Goal: Information Seeking & Learning: Learn about a topic

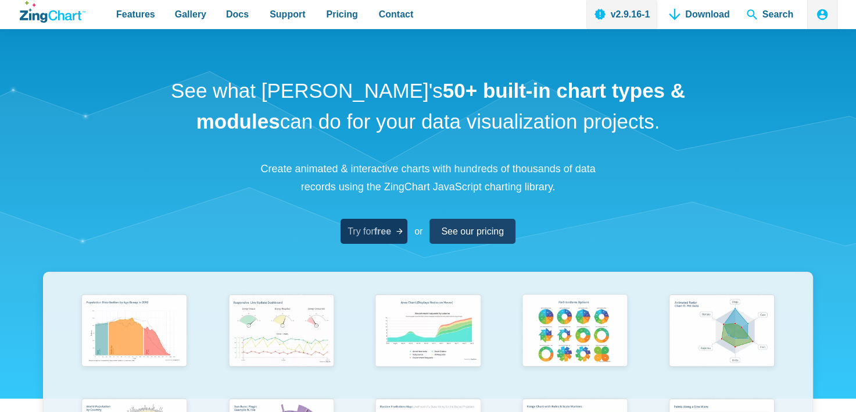
click at [373, 236] on span "Try for free" at bounding box center [370, 231] width 44 height 16
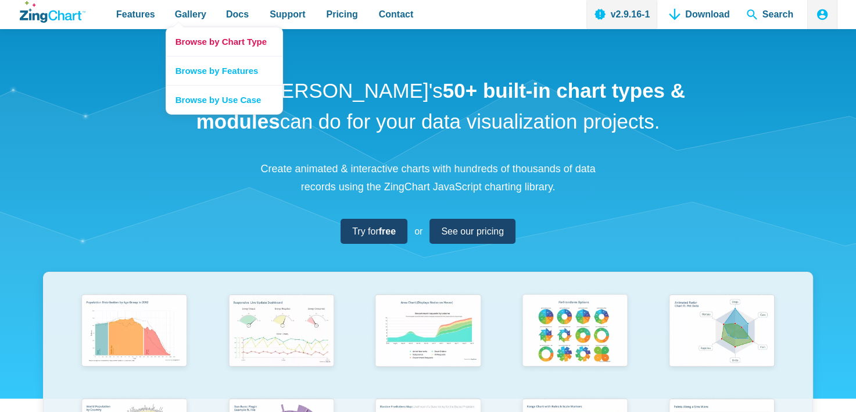
click at [245, 47] on link "Browse by Chart Type" at bounding box center [224, 41] width 116 height 28
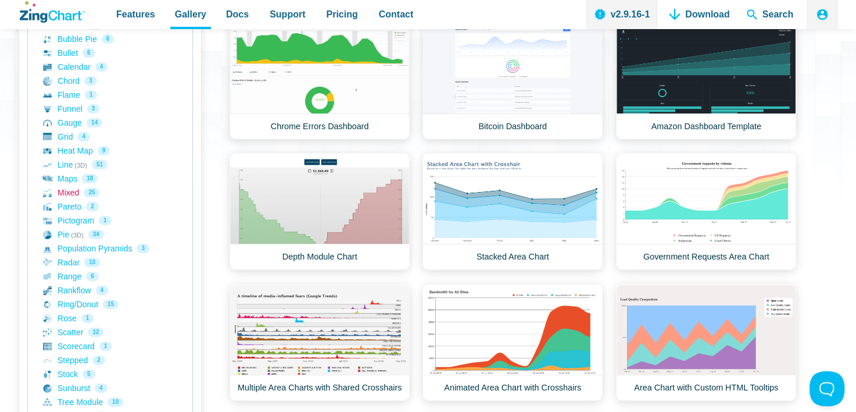
scroll to position [291, 0]
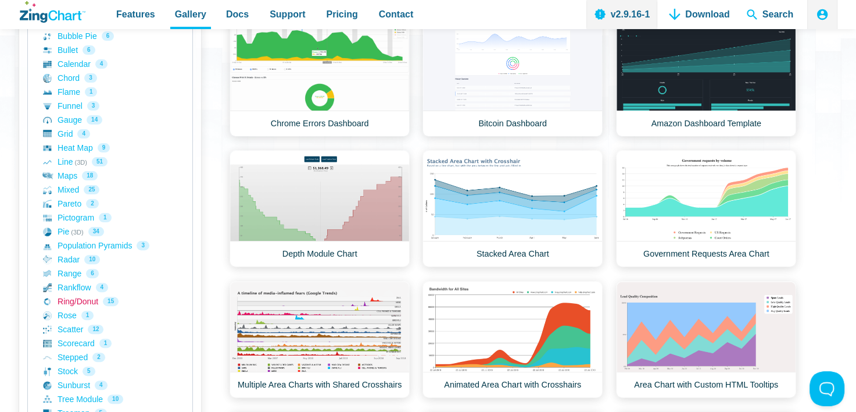
click at [76, 300] on link "Ring/Donut 15" at bounding box center [110, 301] width 134 height 14
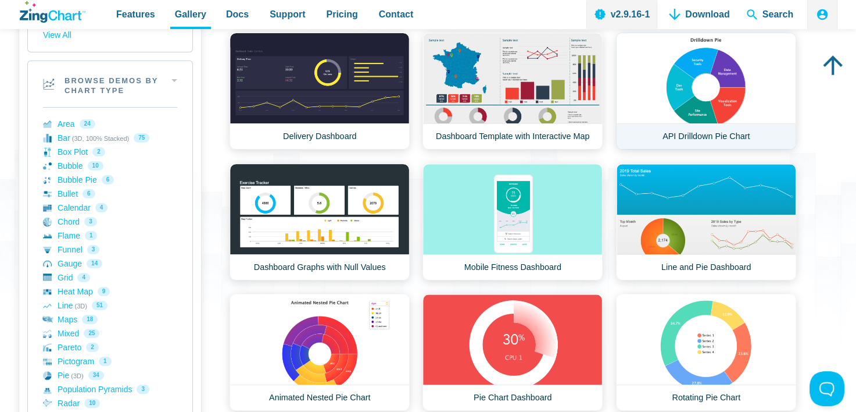
scroll to position [174, 0]
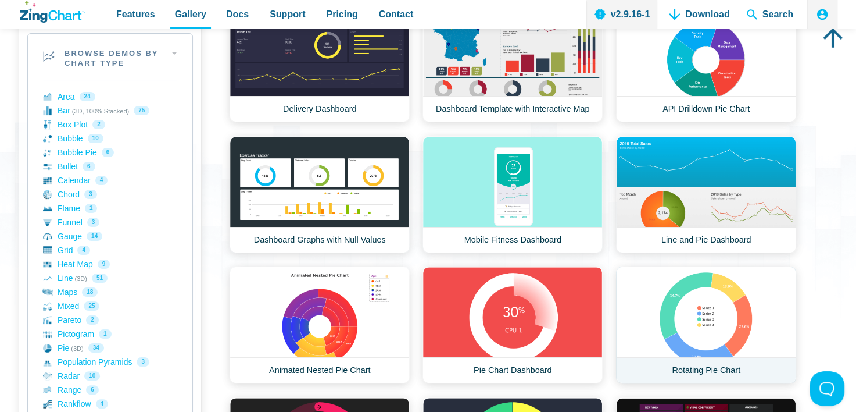
click at [724, 322] on link "Rotating Pie Chart" at bounding box center [706, 324] width 180 height 117
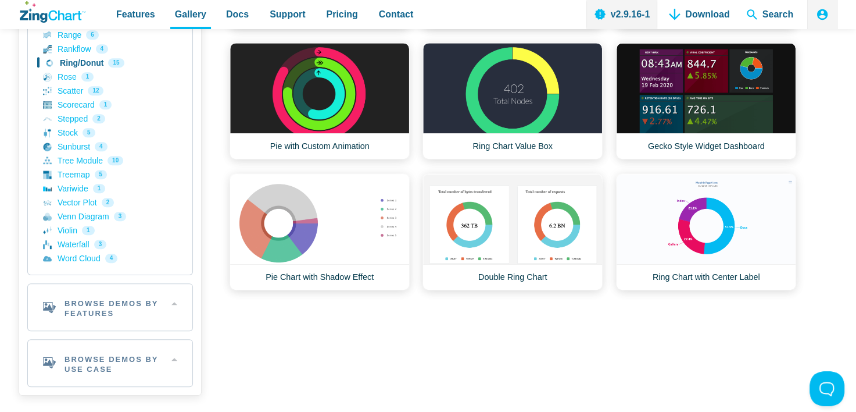
scroll to position [579, 0]
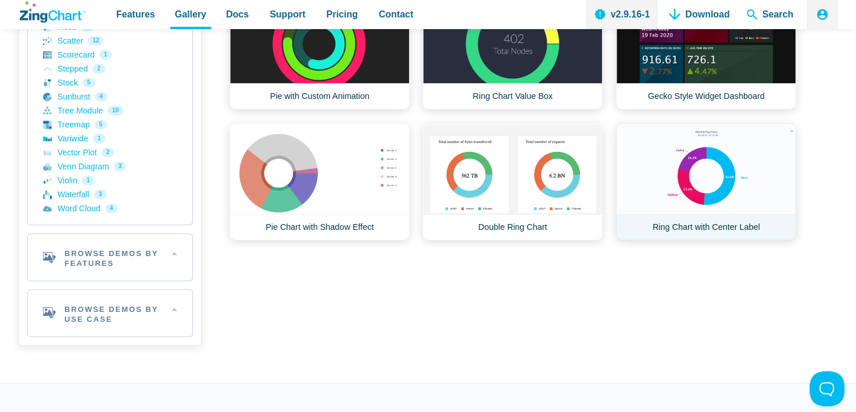
click at [751, 191] on link "Ring Chart with Center Label" at bounding box center [706, 181] width 180 height 117
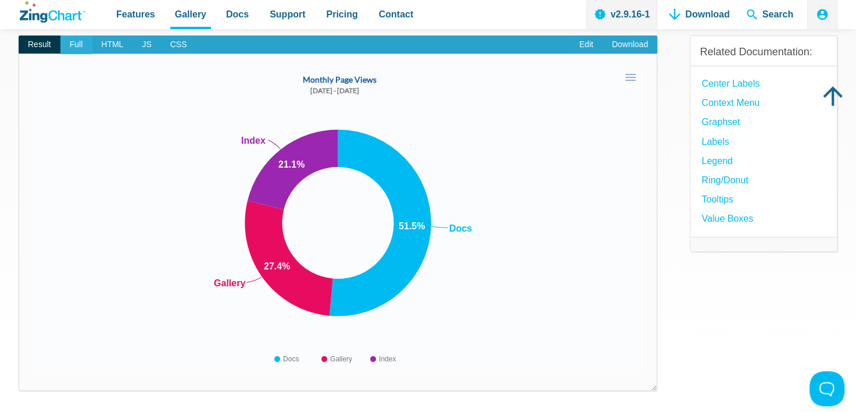
click at [77, 48] on span "Full" at bounding box center [76, 44] width 32 height 19
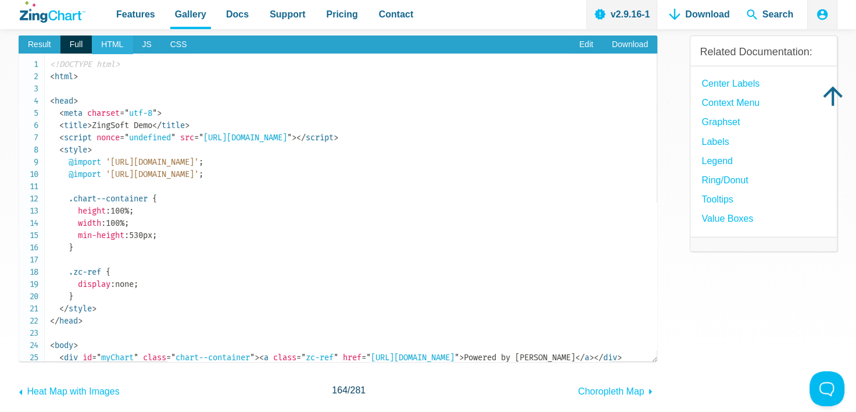
click at [124, 49] on span "HTML" at bounding box center [112, 44] width 41 height 19
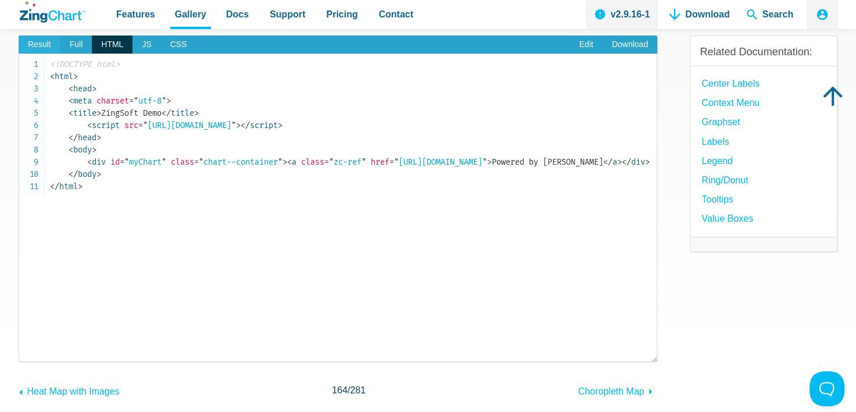
click at [33, 47] on span "Result" at bounding box center [40, 44] width 42 height 19
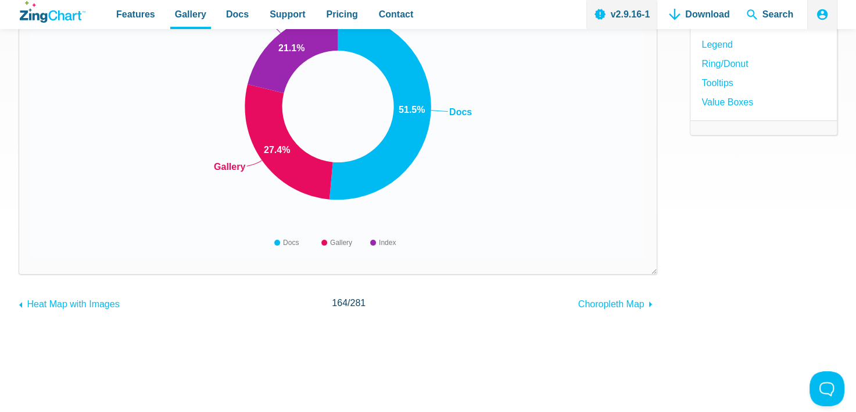
scroll to position [116, 0]
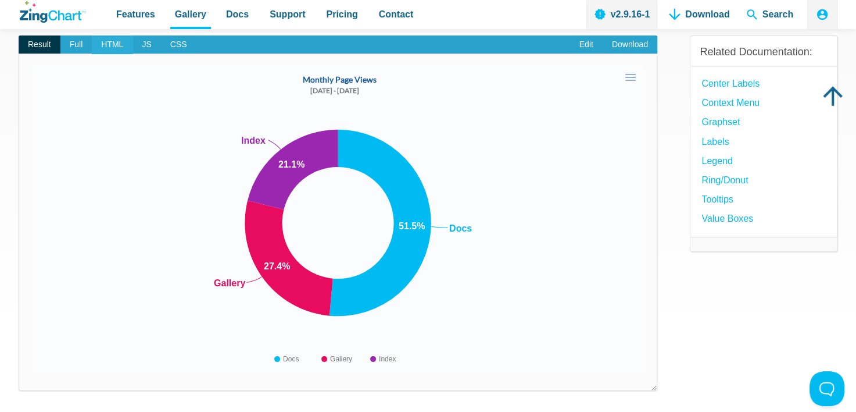
click at [114, 45] on span "HTML" at bounding box center [112, 44] width 41 height 19
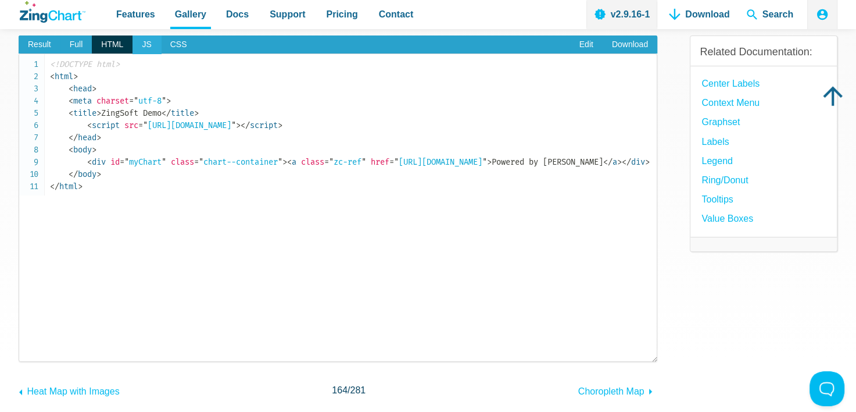
click at [151, 44] on span "JS" at bounding box center [147, 44] width 28 height 19
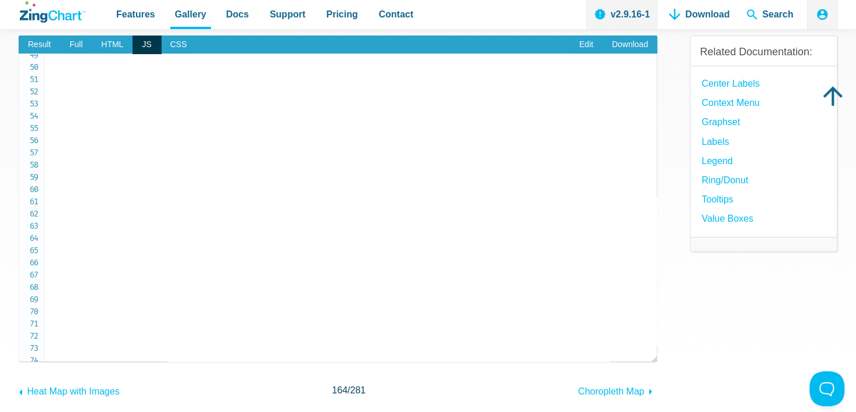
scroll to position [0, 0]
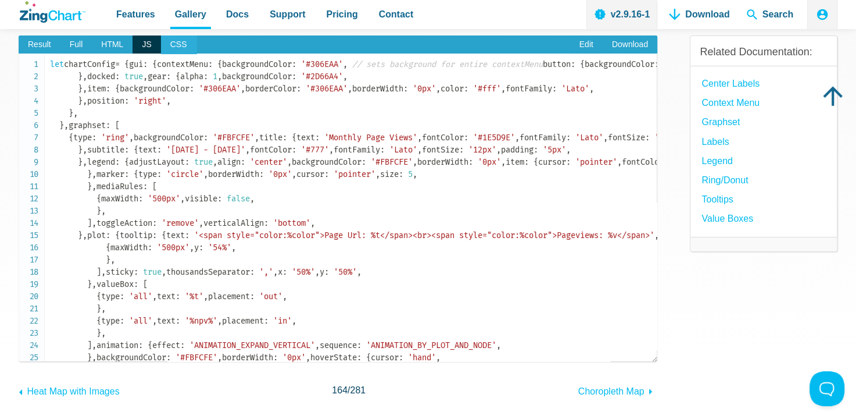
click at [167, 41] on span "CSS" at bounding box center [178, 44] width 35 height 19
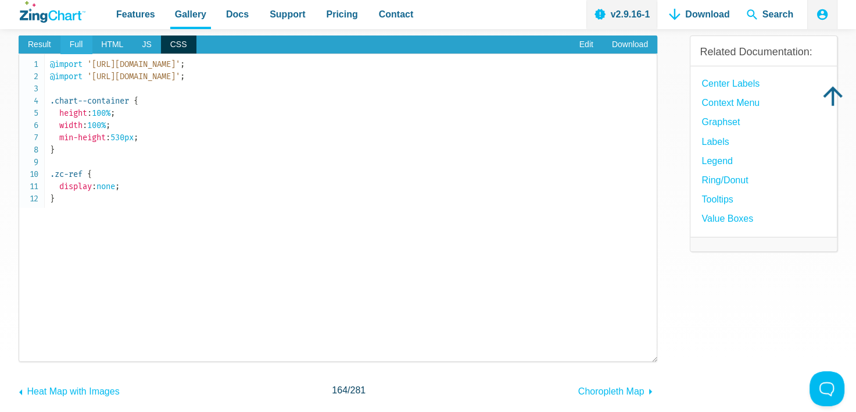
click at [78, 43] on span "Full" at bounding box center [76, 44] width 32 height 19
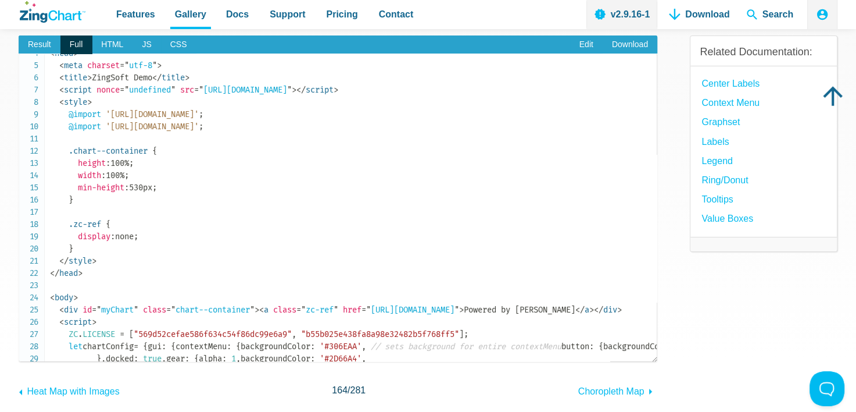
scroll to position [56, 0]
